Goal: Information Seeking & Learning: Learn about a topic

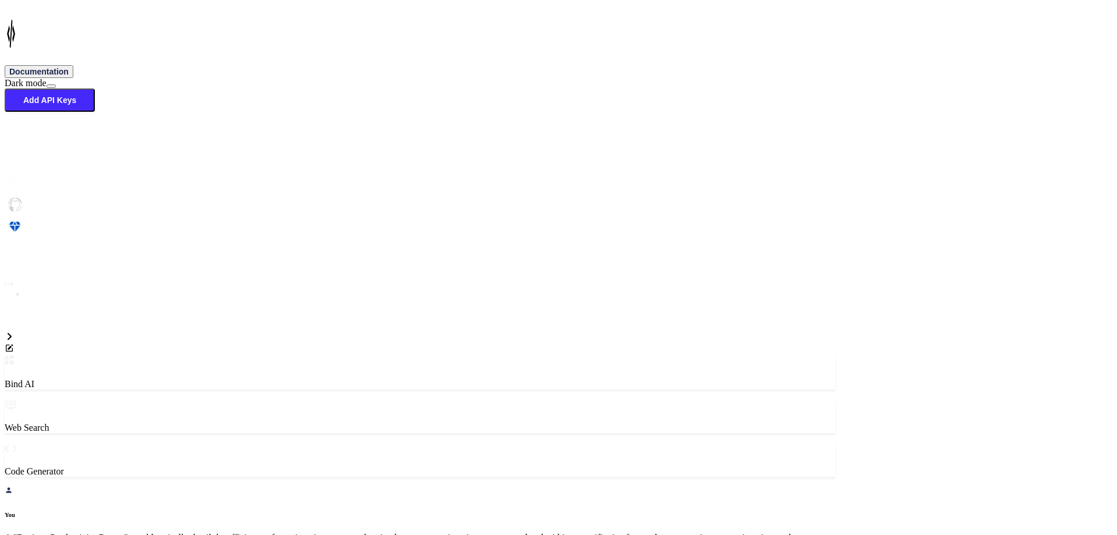
scroll to position [3833, 0]
drag, startPoint x: 247, startPoint y: 345, endPoint x: 103, endPoint y: 345, distance: 144.3
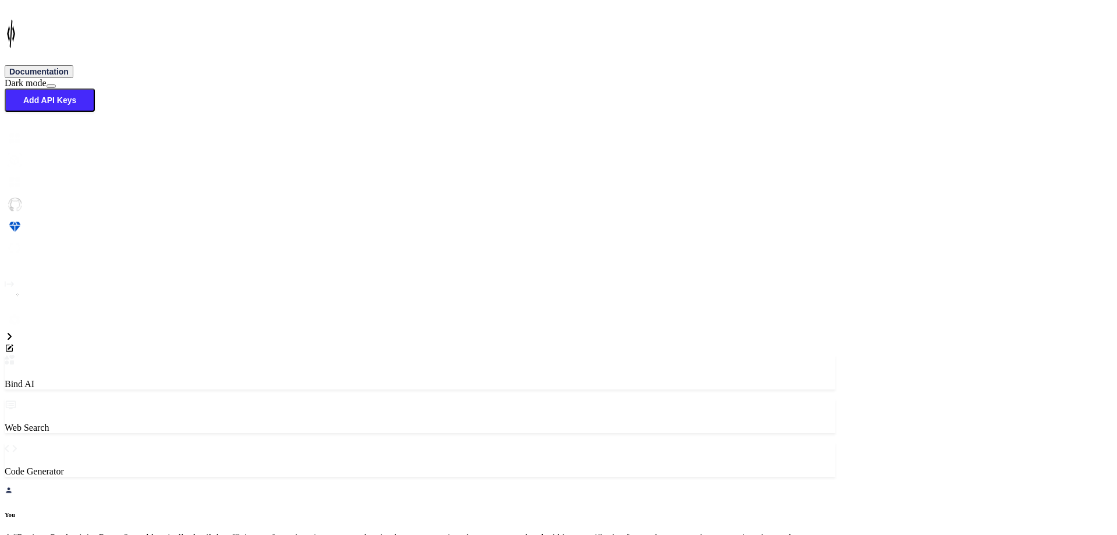
drag, startPoint x: 248, startPoint y: 345, endPoint x: 108, endPoint y: 345, distance: 139.7
drag, startPoint x: 417, startPoint y: 302, endPoint x: 162, endPoint y: 293, distance: 254.5
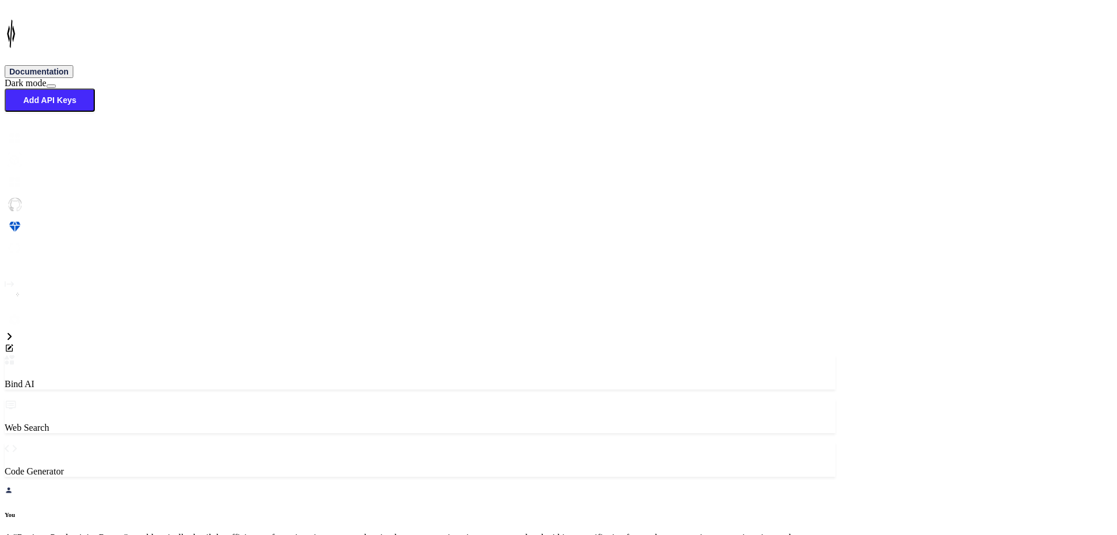
drag, startPoint x: 170, startPoint y: 432, endPoint x: 113, endPoint y: 347, distance: 102.3
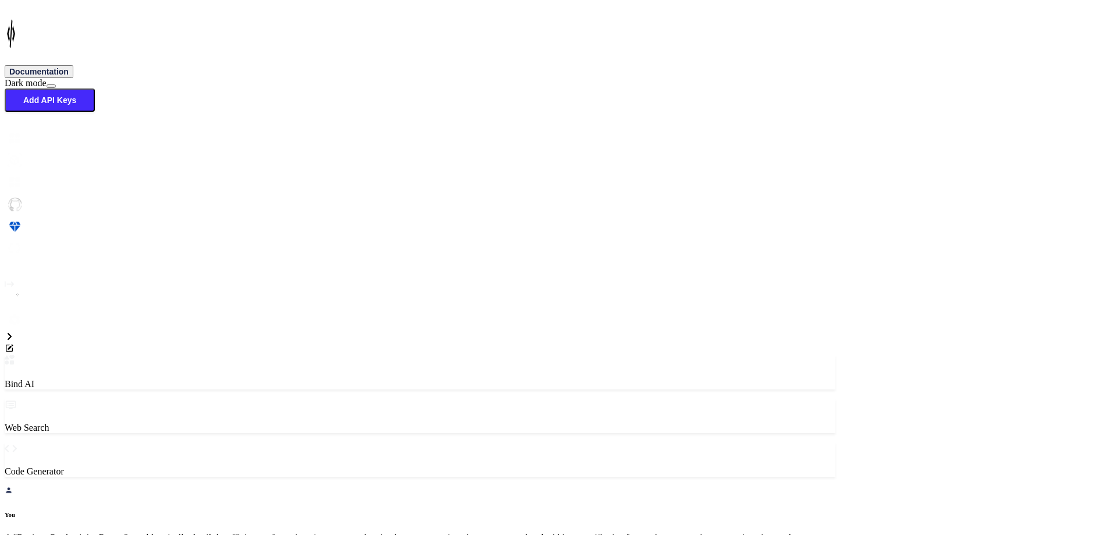
scroll to position [4007, 0]
drag, startPoint x: 169, startPoint y: 324, endPoint x: 109, endPoint y: 232, distance: 109.8
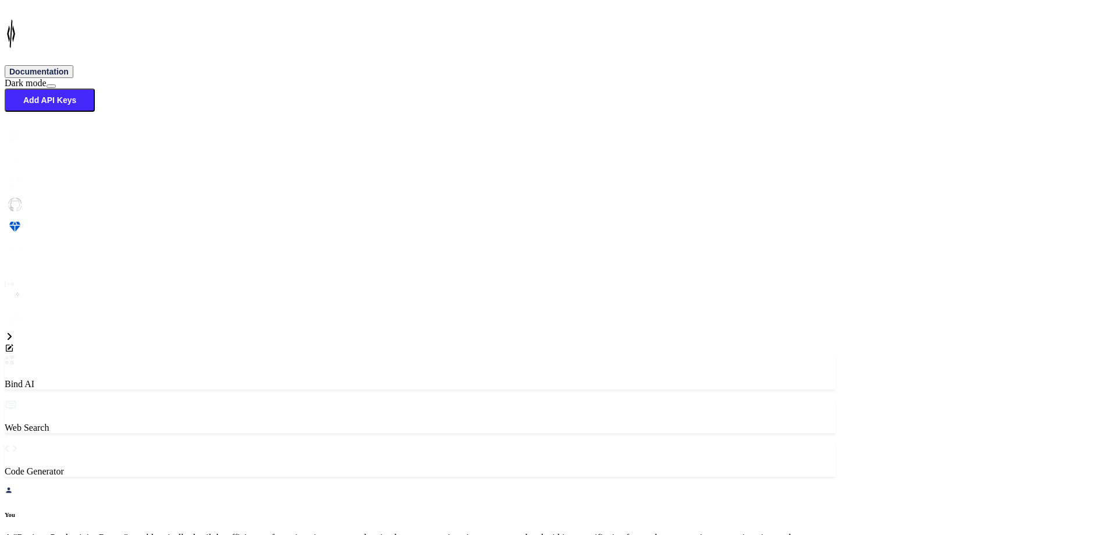
drag, startPoint x: 412, startPoint y: 305, endPoint x: 125, endPoint y: 155, distance: 324.1
drag, startPoint x: 415, startPoint y: 304, endPoint x: 123, endPoint y: 159, distance: 325.3
